Goal: Find specific page/section

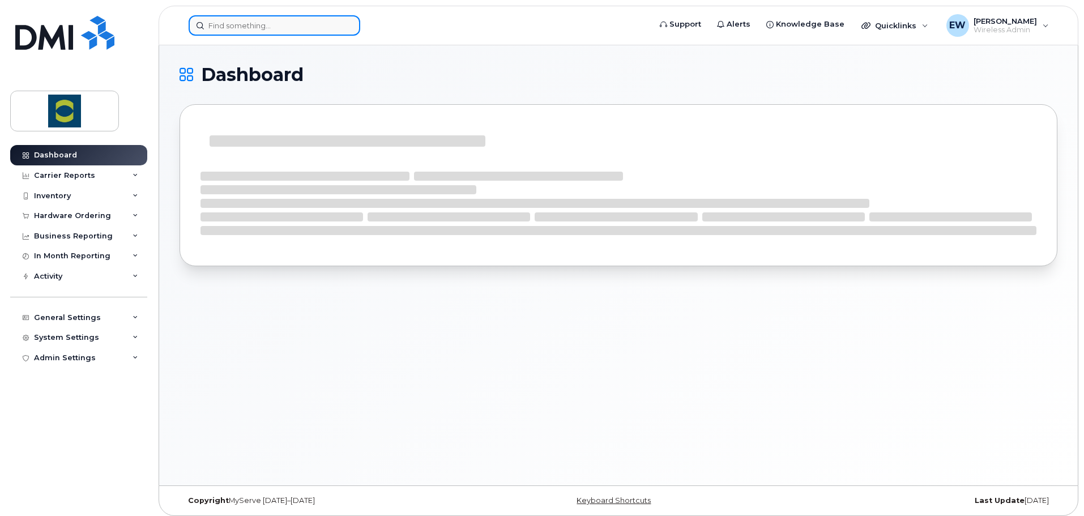
click at [284, 19] on input at bounding box center [275, 25] width 172 height 20
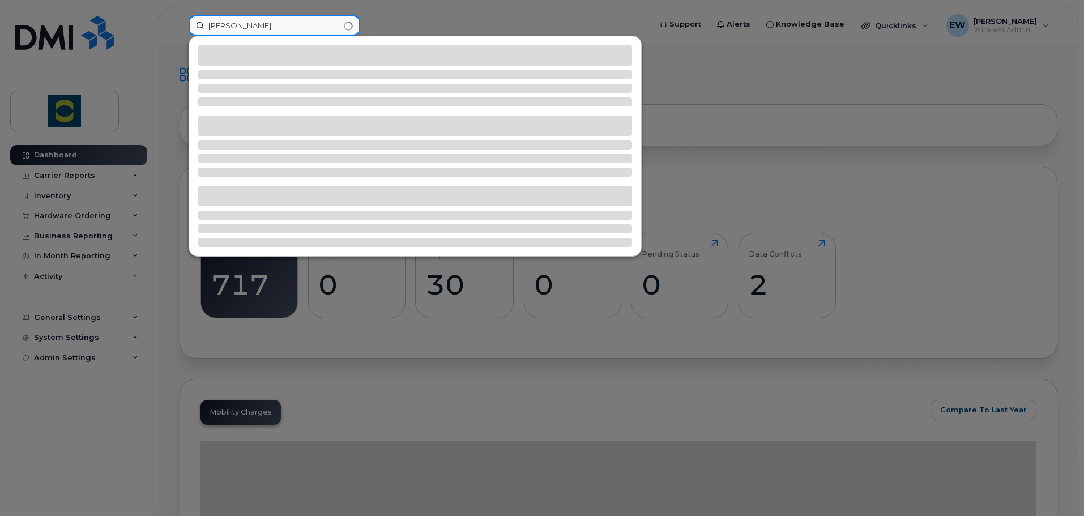
type input "david dyble"
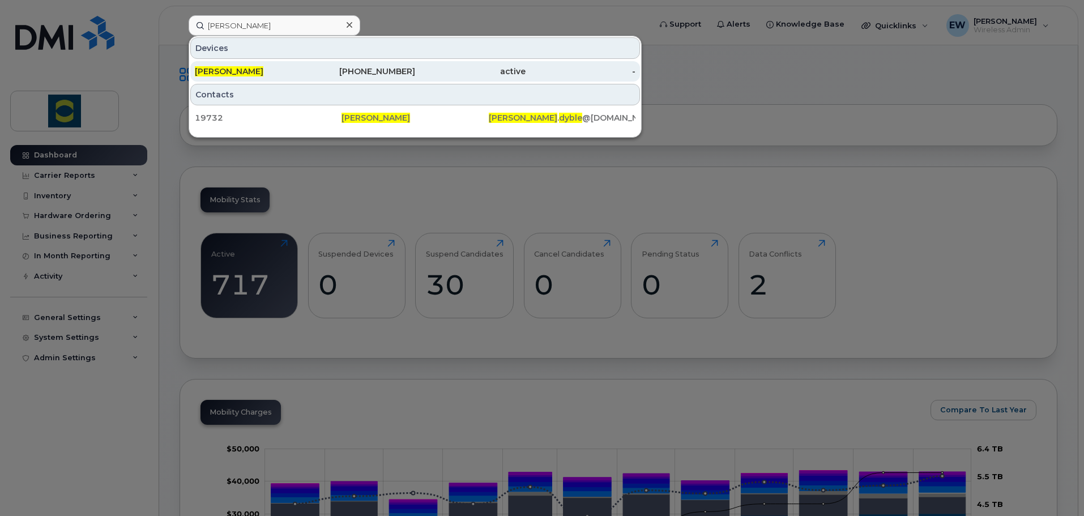
click at [258, 77] on div "[PERSON_NAME]" at bounding box center [250, 71] width 110 height 20
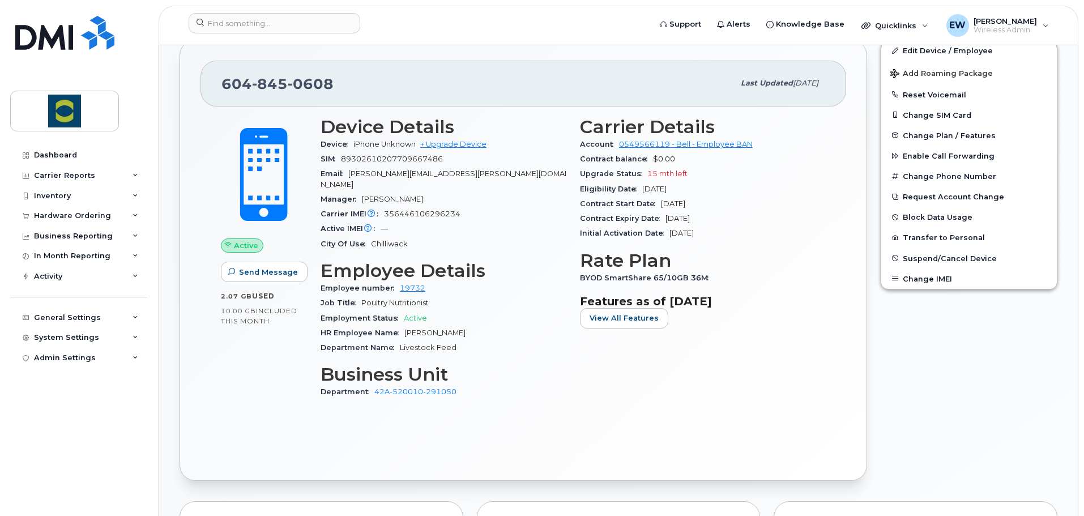
scroll to position [227, 0]
drag, startPoint x: 433, startPoint y: 276, endPoint x: 397, endPoint y: 278, distance: 36.3
click at [397, 280] on div "Employee number 19732" at bounding box center [444, 287] width 246 height 15
copy link "19732"
drag, startPoint x: 457, startPoint y: 381, endPoint x: 373, endPoint y: 384, distance: 83.9
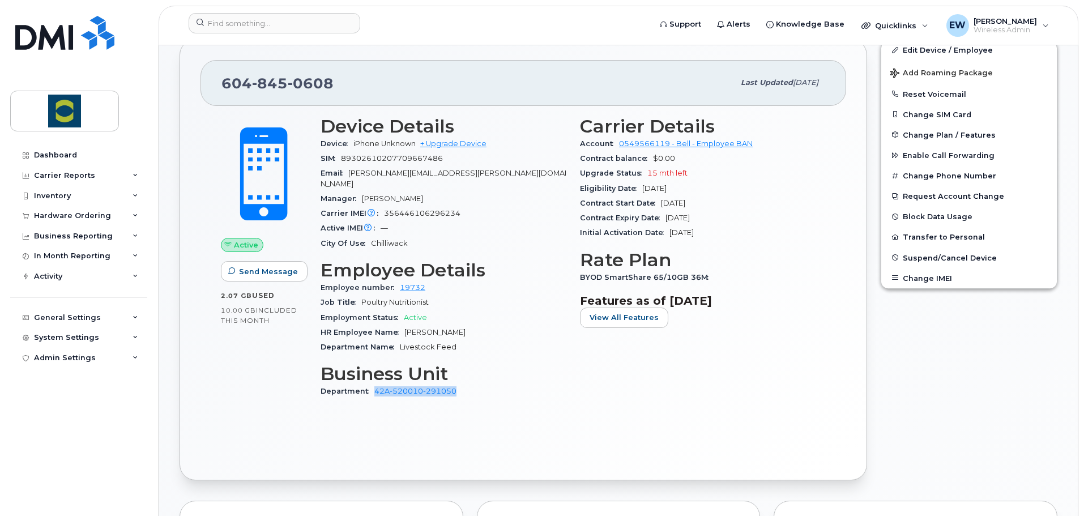
click at [373, 384] on div "Department 42A-520010-291050" at bounding box center [444, 391] width 246 height 15
copy link "42A-520010-291050"
click at [67, 48] on img at bounding box center [64, 33] width 99 height 34
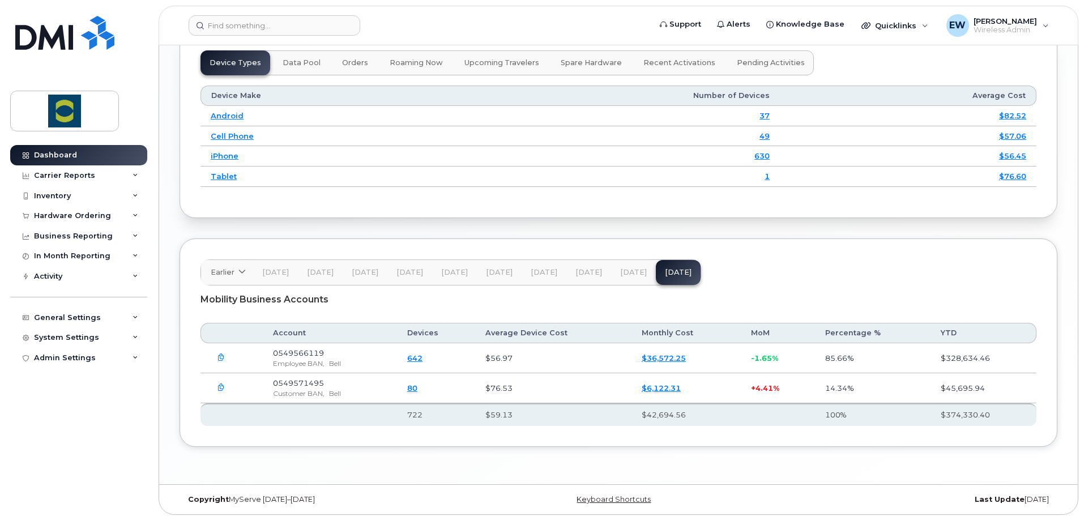
scroll to position [1274, 0]
